Goal: Transaction & Acquisition: Purchase product/service

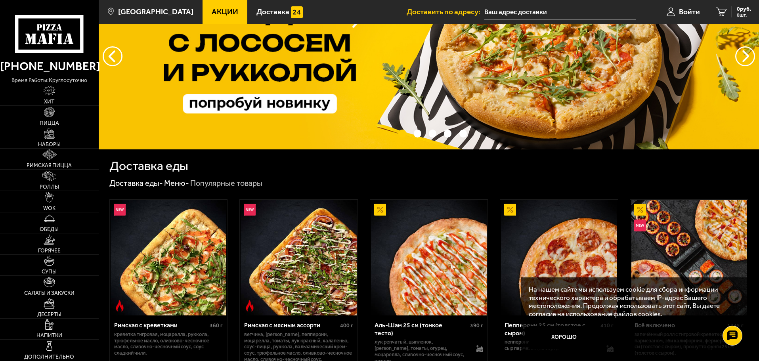
scroll to position [79, 0]
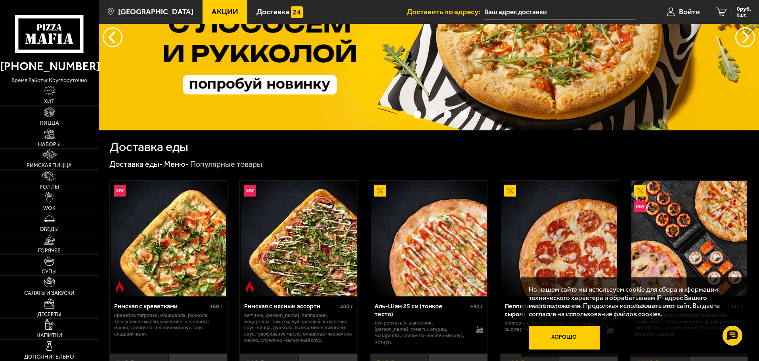
click at [570, 331] on button "Хорошо" at bounding box center [563, 338] width 71 height 24
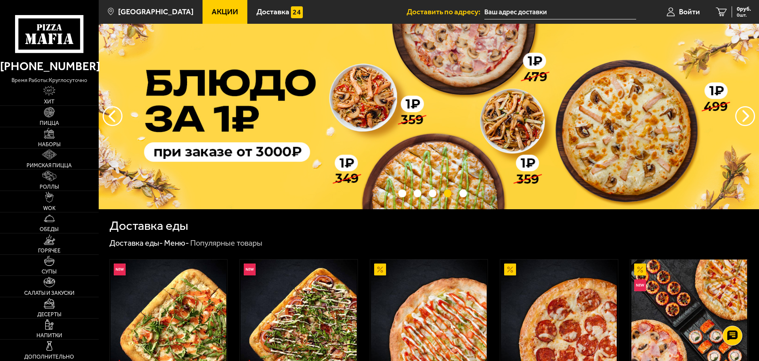
scroll to position [0, 0]
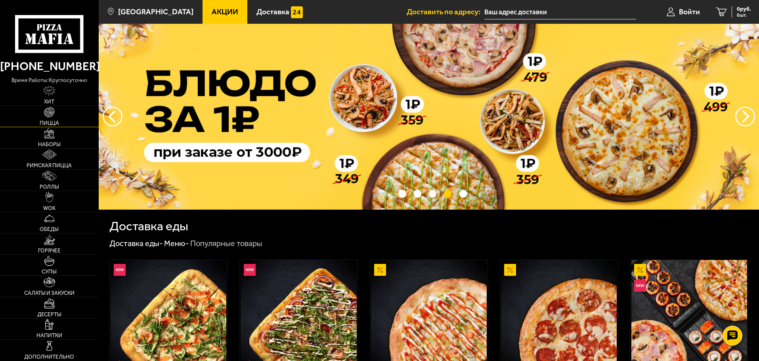
click at [58, 114] on link "Пицца" at bounding box center [49, 116] width 99 height 21
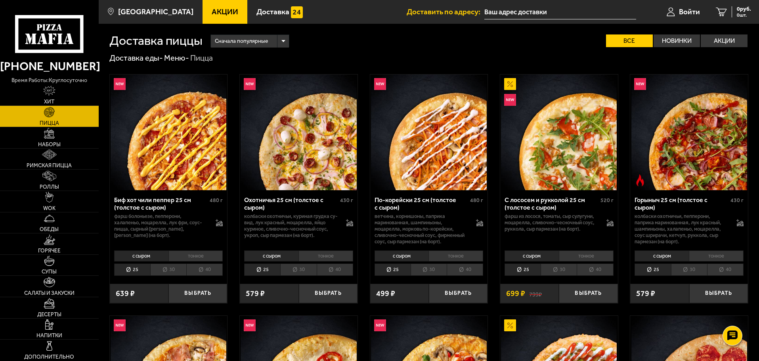
click at [193, 256] on li "тонкое" at bounding box center [195, 255] width 55 height 11
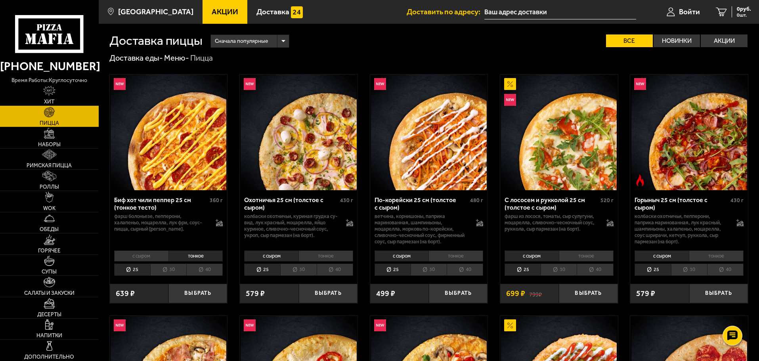
click at [162, 256] on li "с сыром" at bounding box center [141, 255] width 54 height 11
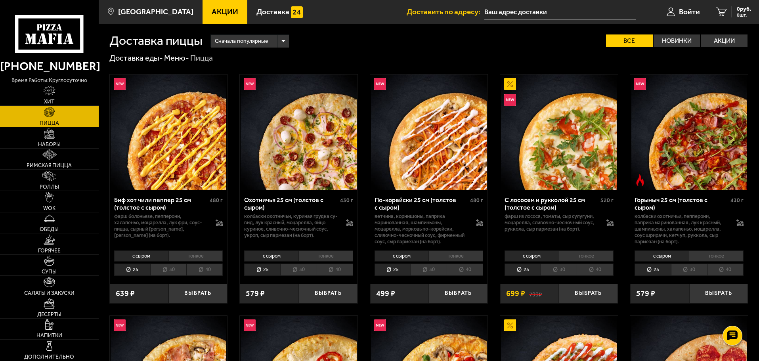
click at [190, 253] on li "тонкое" at bounding box center [195, 255] width 55 height 11
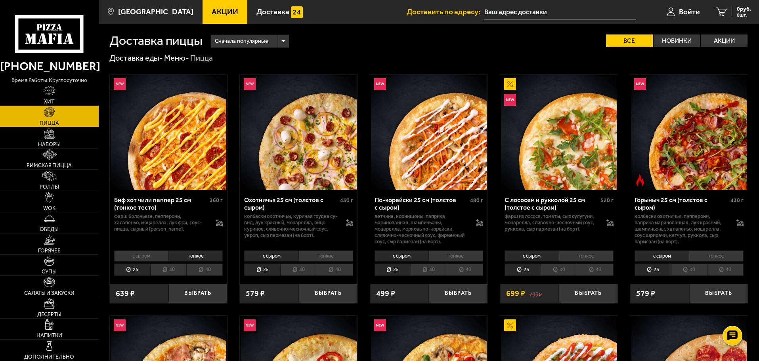
click at [159, 254] on li "с сыром" at bounding box center [141, 255] width 54 height 11
